Goal: Find specific page/section: Find specific page/section

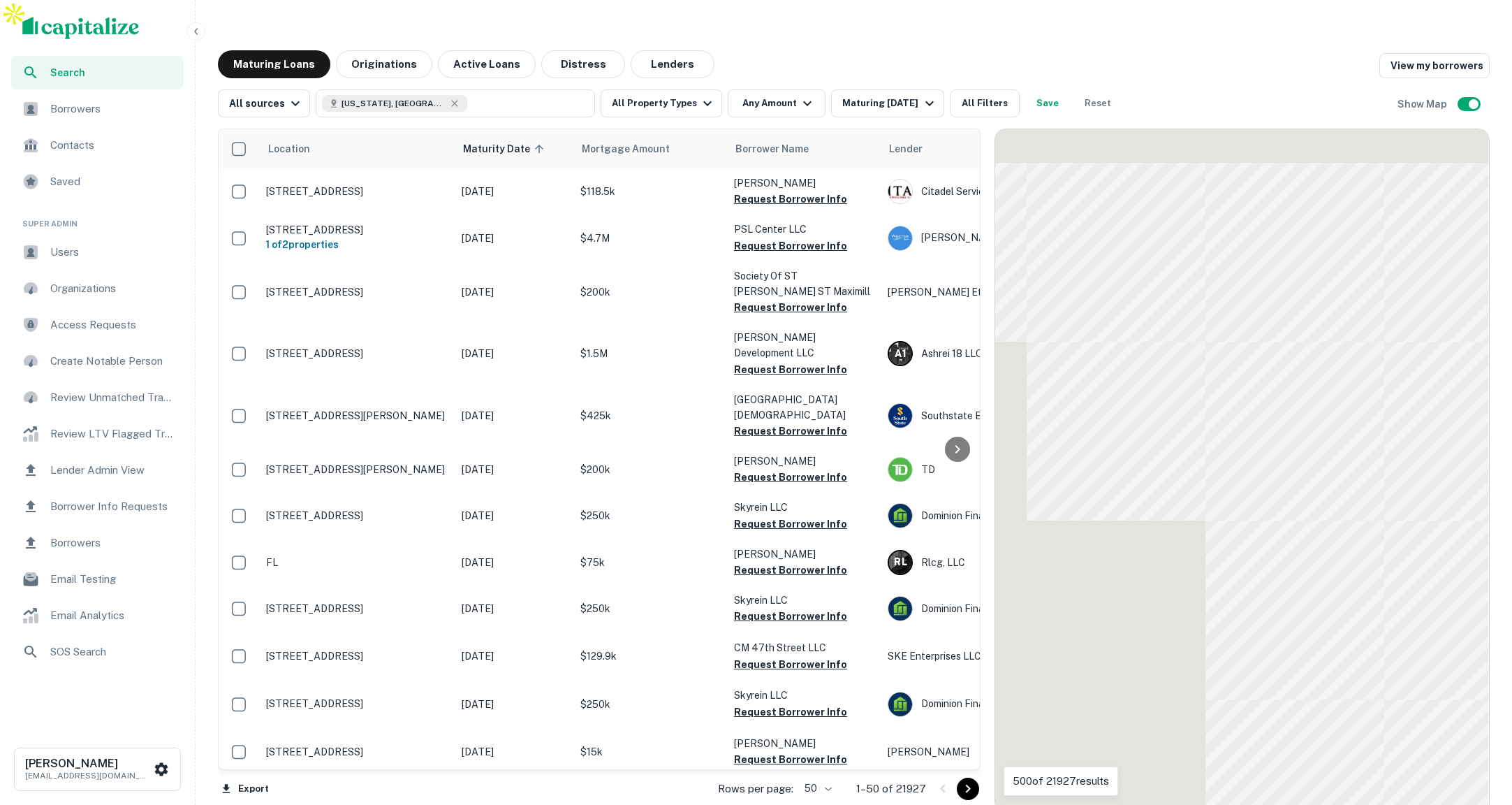
click at [200, 34] on icon "button" at bounding box center [196, 31] width 11 height 11
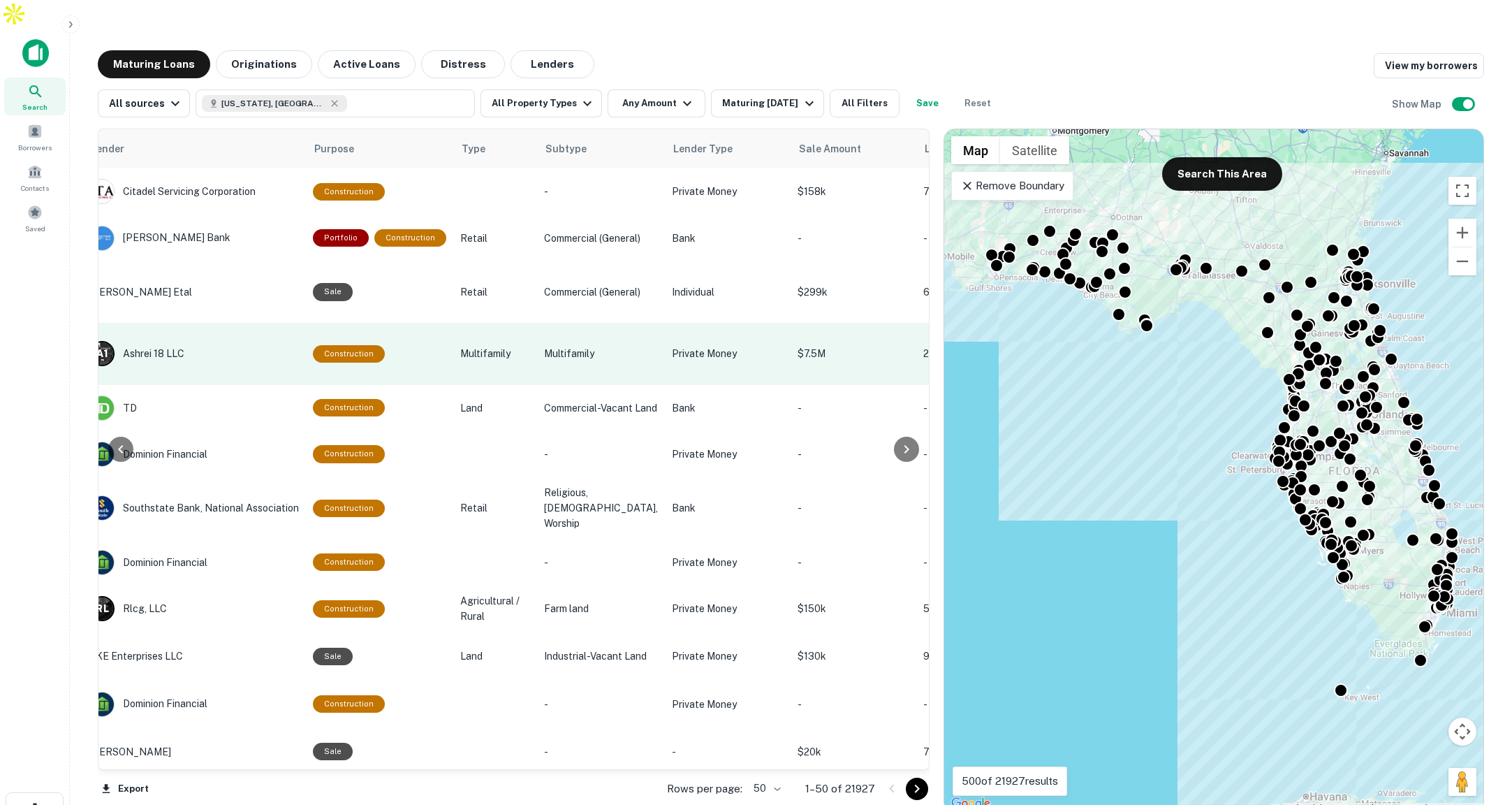
scroll to position [0, 679]
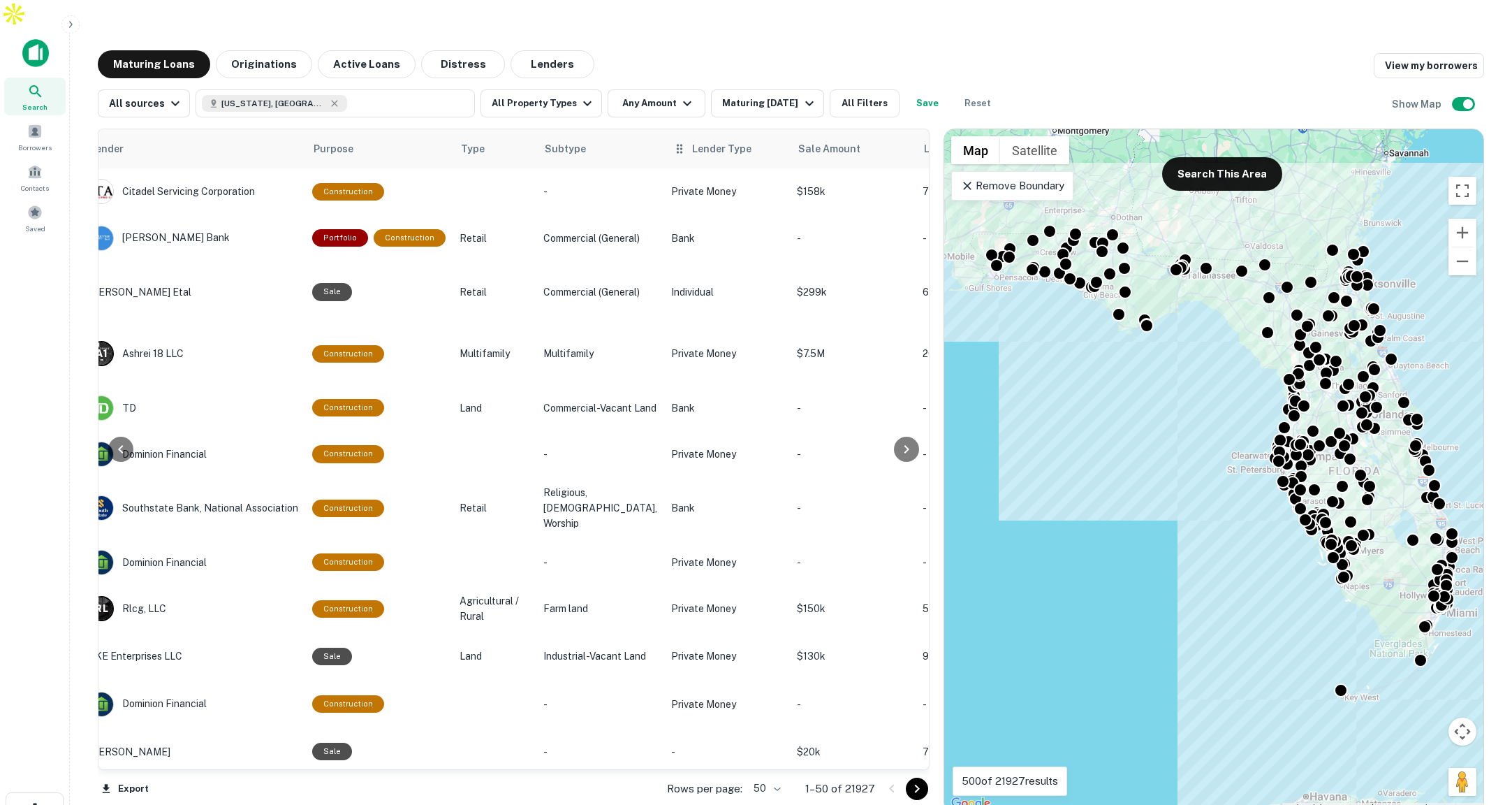
click at [716, 140] on div "Lender Type" at bounding box center [726, 148] width 109 height 17
click at [579, 95] on icon "button" at bounding box center [587, 103] width 17 height 17
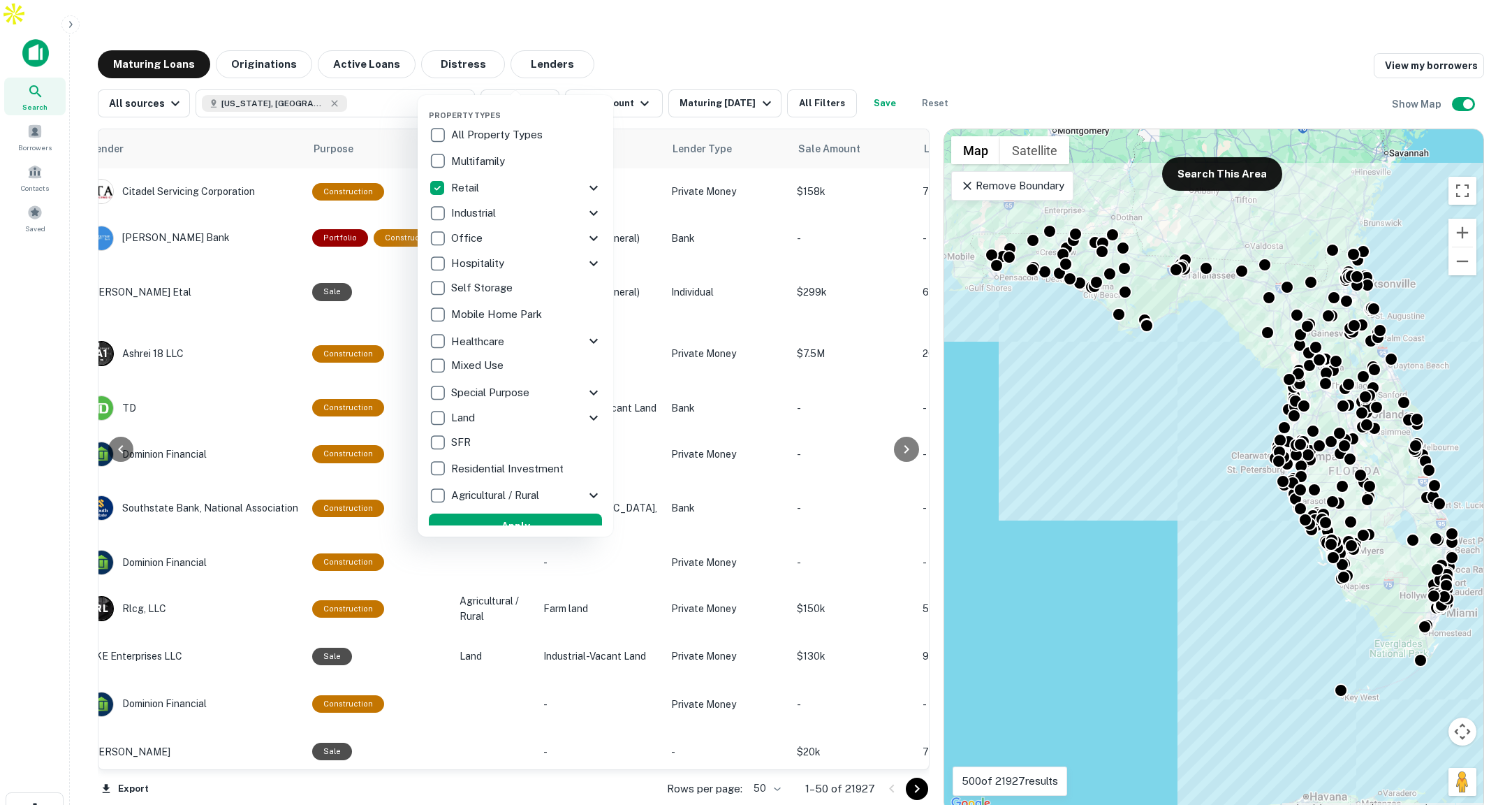
click at [587, 183] on icon at bounding box center [593, 188] width 17 height 17
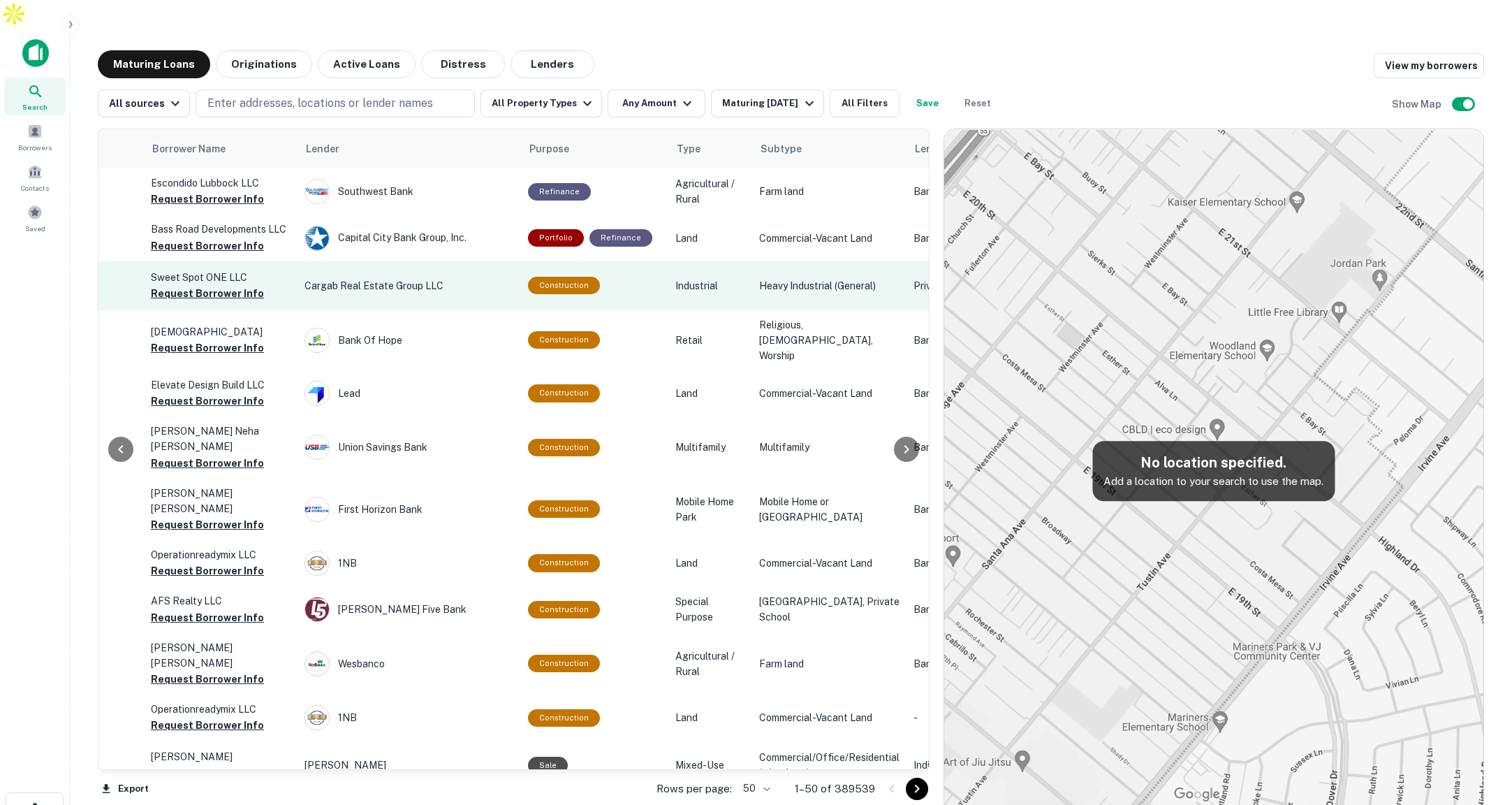
scroll to position [0, 465]
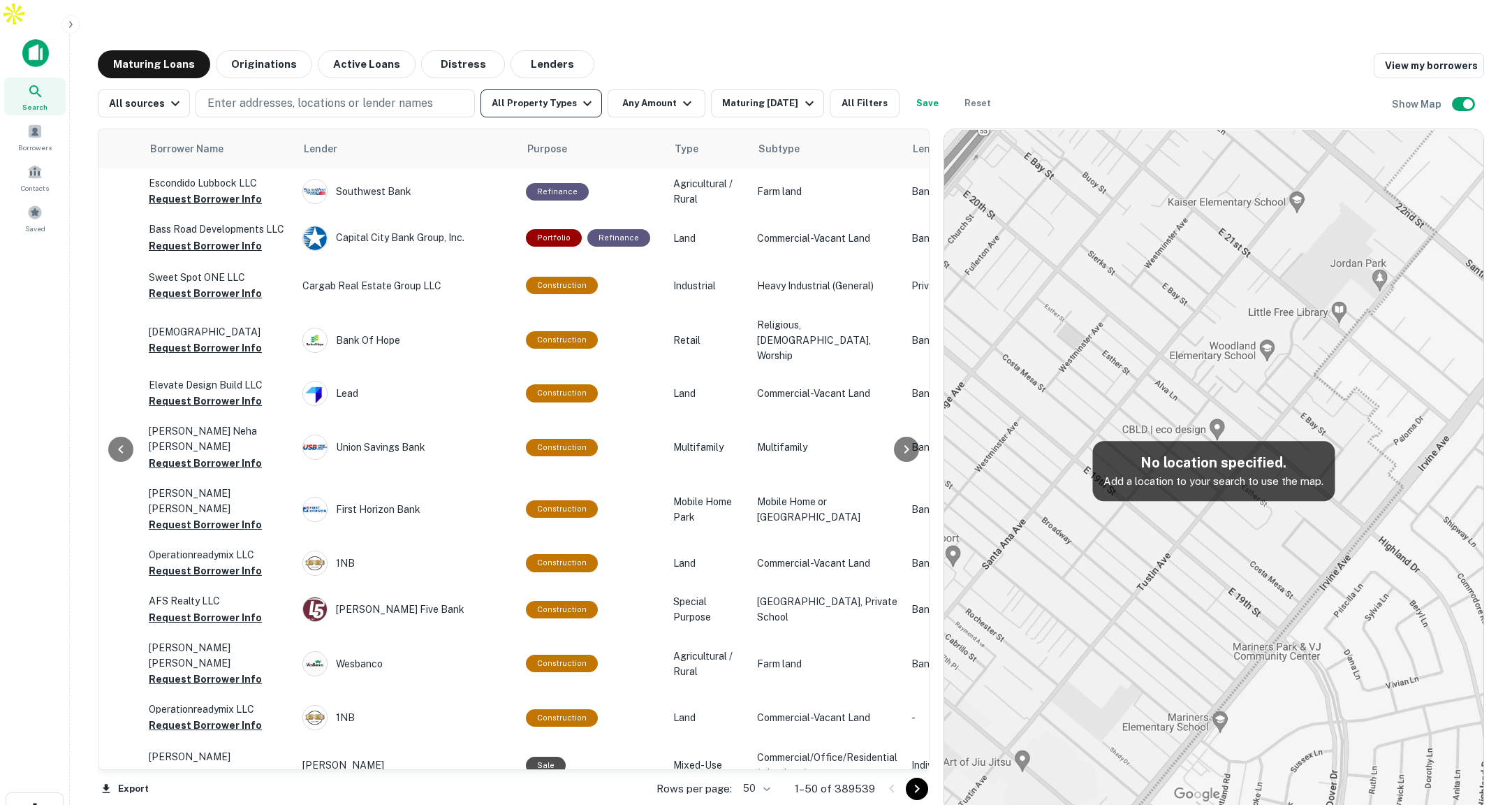
click at [583, 102] on icon "button" at bounding box center [587, 103] width 8 height 4
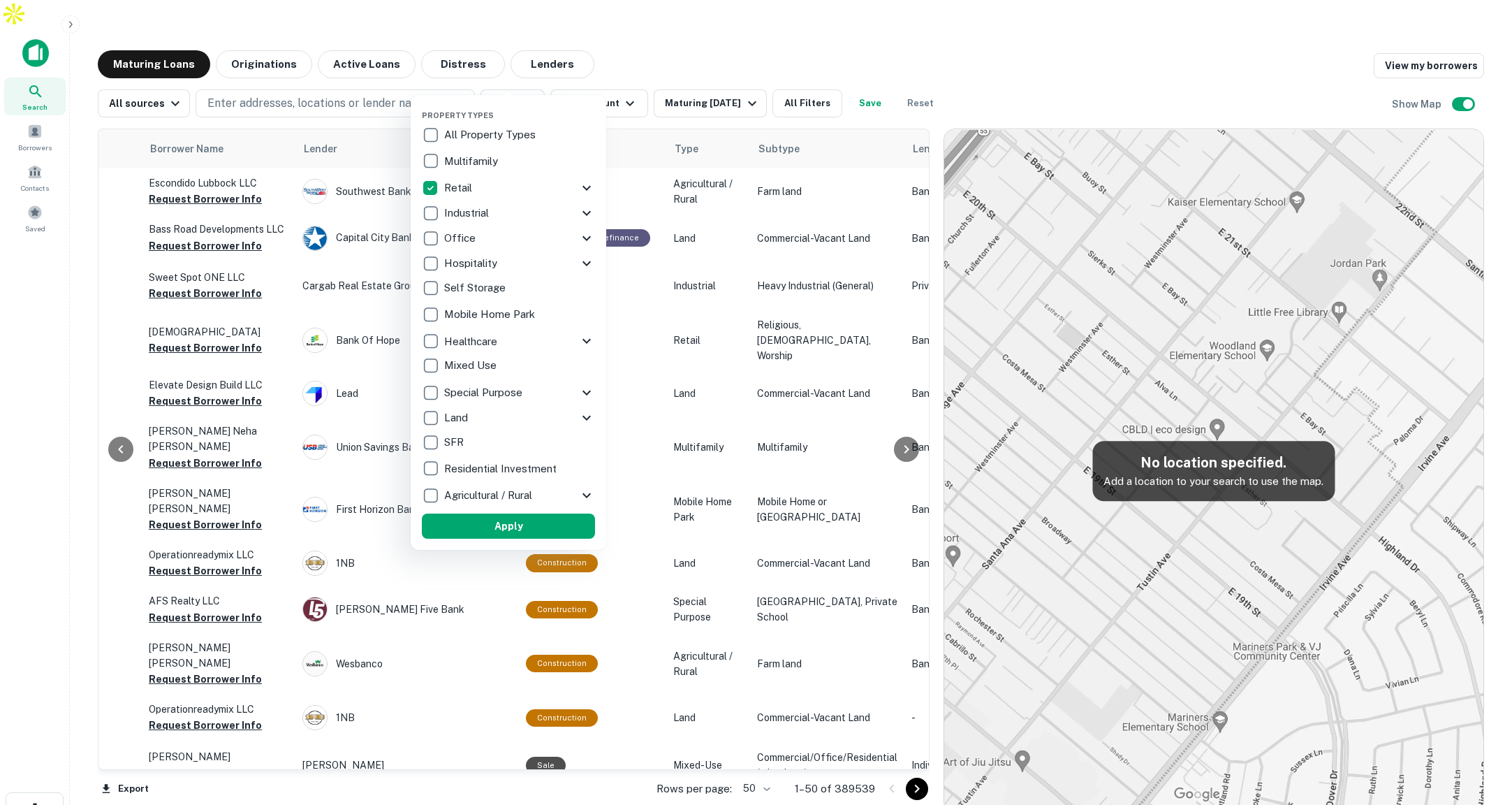
click at [564, 184] on div "Retail" at bounding box center [500, 188] width 156 height 23
click at [590, 188] on icon at bounding box center [586, 188] width 17 height 17
